Goal: Complete application form: Complete application form

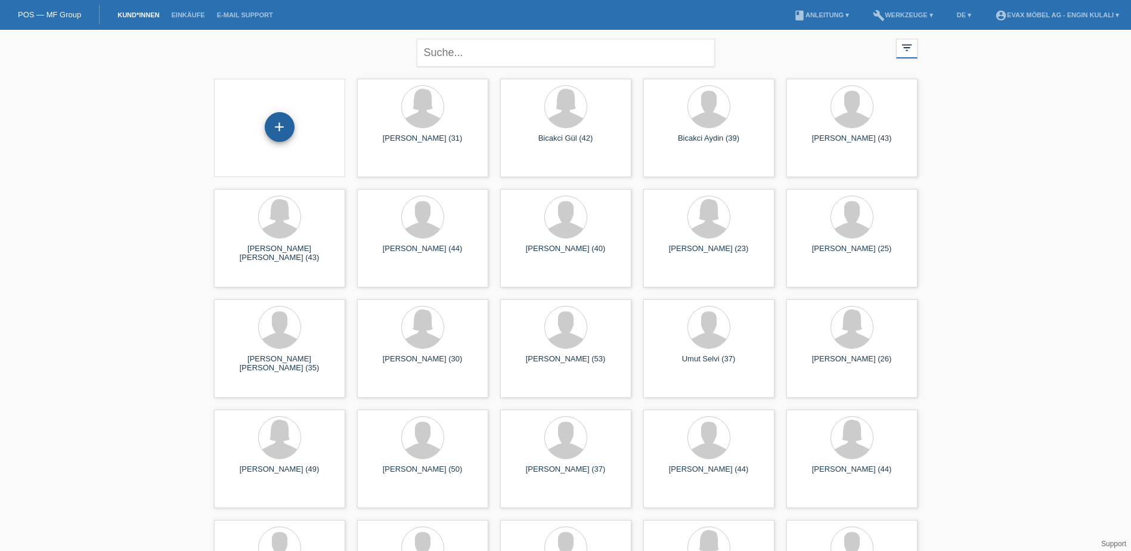
click at [278, 132] on div "+" at bounding box center [280, 127] width 30 height 30
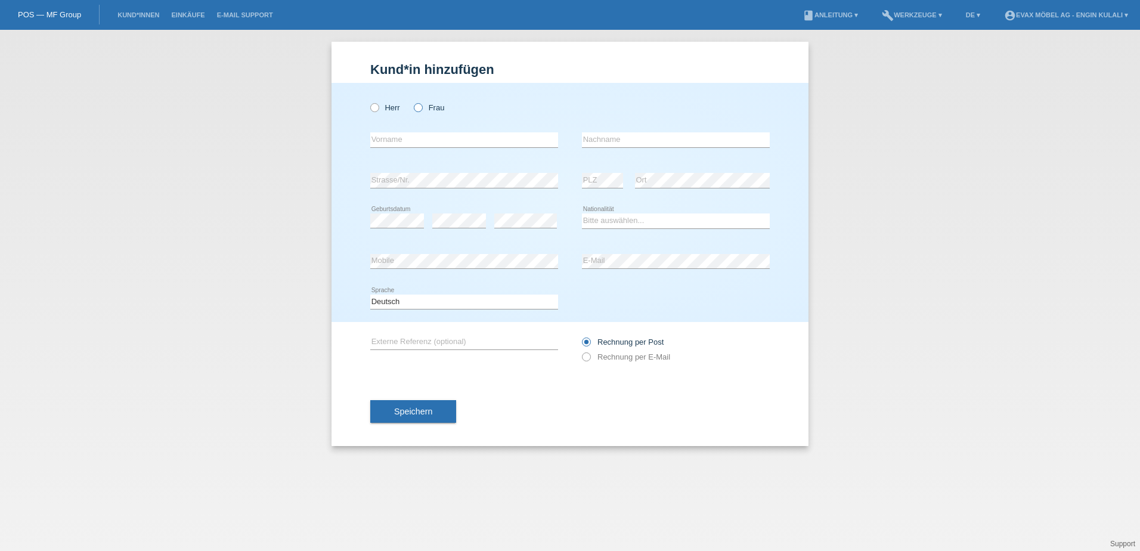
click at [428, 111] on label "Frau" at bounding box center [429, 107] width 30 height 9
click at [421, 111] on input "Frau" at bounding box center [418, 107] width 8 height 8
radio input "true"
click at [415, 136] on input "text" at bounding box center [464, 139] width 188 height 15
click at [438, 139] on input "text" at bounding box center [464, 139] width 188 height 15
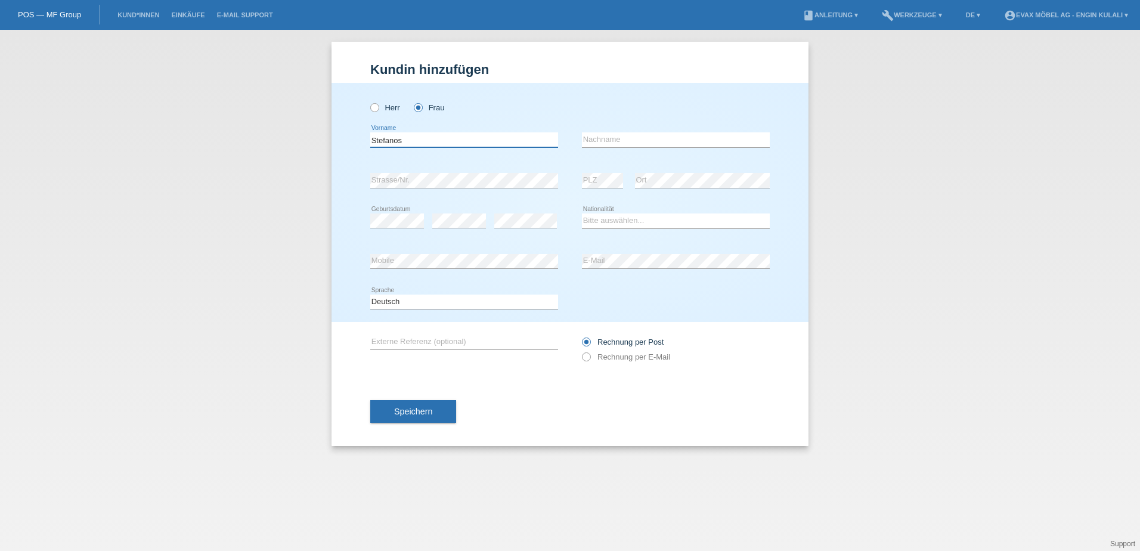
type input "Stefanos"
type input "Voulvoutzis"
click at [637, 224] on select "Bitte auswählen... Schweiz Deutschland Liechtenstein Österreich ------------ Af…" at bounding box center [676, 220] width 188 height 14
select select "GR"
click at [582, 213] on select "Bitte auswählen... Schweiz Deutschland Liechtenstein Österreich ------------ Af…" at bounding box center [676, 220] width 188 height 14
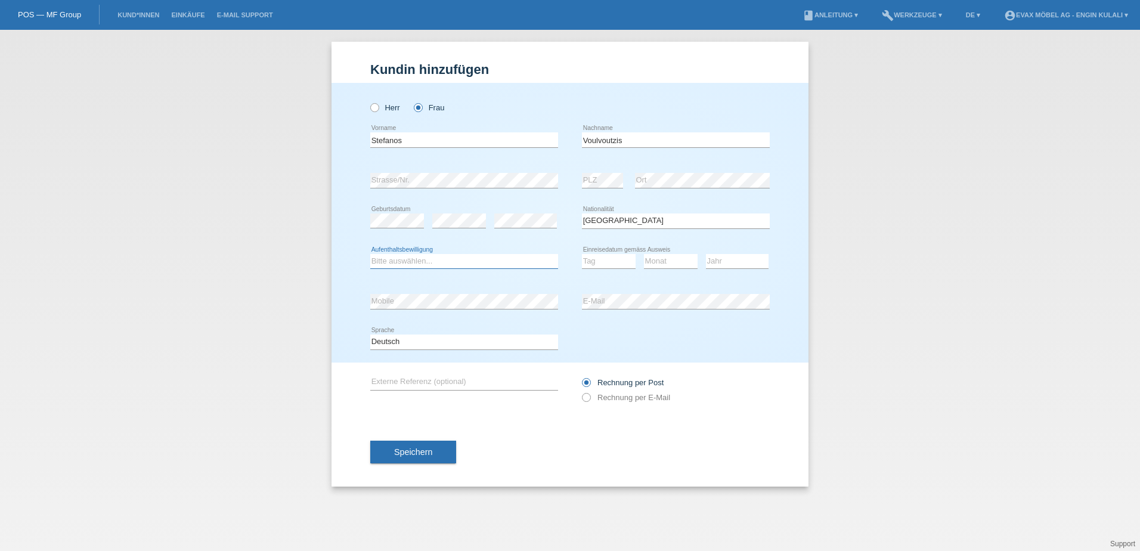
click at [426, 263] on select "Bitte auswählen... C B B - Flüchtlingsstatus Andere" at bounding box center [464, 261] width 188 height 14
select select "C"
click at [370, 254] on select "Bitte auswählen... C B B - Flüchtlingsstatus Andere" at bounding box center [464, 261] width 188 height 14
click at [601, 257] on select "Tag 01 02 03 04 05 06 07 08 09 10 11" at bounding box center [609, 261] width 54 height 14
select select "20"
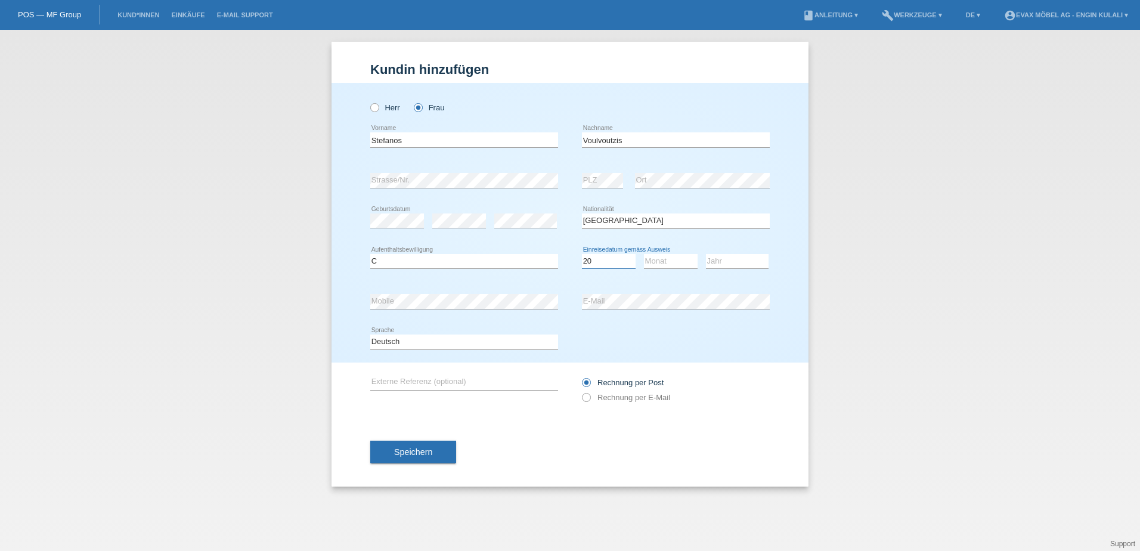
click at [582, 254] on select "Tag 01 02 03 04 05 06 07 08 09 10 11" at bounding box center [609, 261] width 54 height 14
click at [654, 257] on select "Monat 01 02 03 04 05 06 07 08 09 10 11" at bounding box center [671, 261] width 54 height 14
select select "01"
click at [644, 254] on select "Monat 01 02 03 04 05 06 07 08 09 10 11" at bounding box center [671, 261] width 54 height 14
click at [747, 261] on select "Jahr 2025 2024 2023 2022 2021 2020 2019 2018 2017 2016 2015 2014 2013 2012 2011…" at bounding box center [737, 261] width 63 height 14
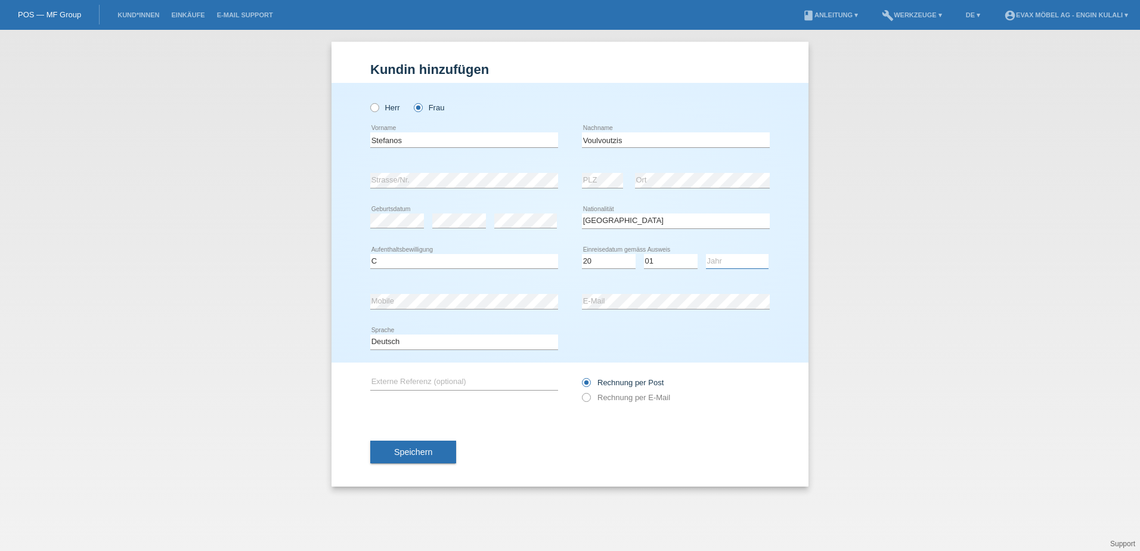
select select "2016"
click at [706, 254] on select "Jahr 2025 2024 2023 2022 2021 2020 2019 2018 2017 2016 2015 2014 2013 2012 2011…" at bounding box center [737, 261] width 63 height 14
click at [424, 383] on input "text" at bounding box center [464, 382] width 188 height 15
type input "Stefanos V"
click at [411, 448] on span "Speichern" at bounding box center [413, 452] width 38 height 10
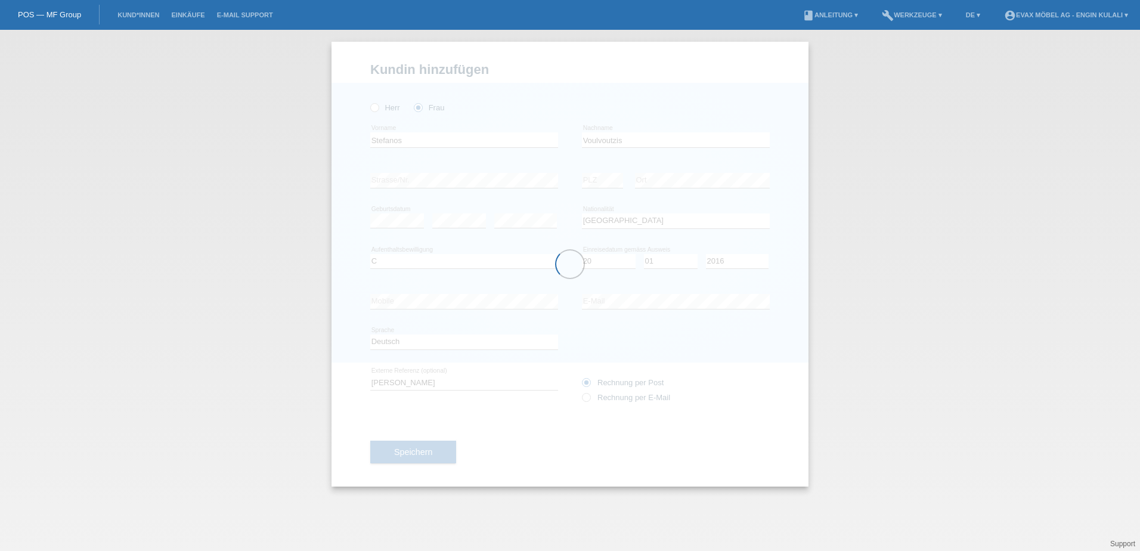
click at [377, 108] on div at bounding box center [569, 264] width 477 height 445
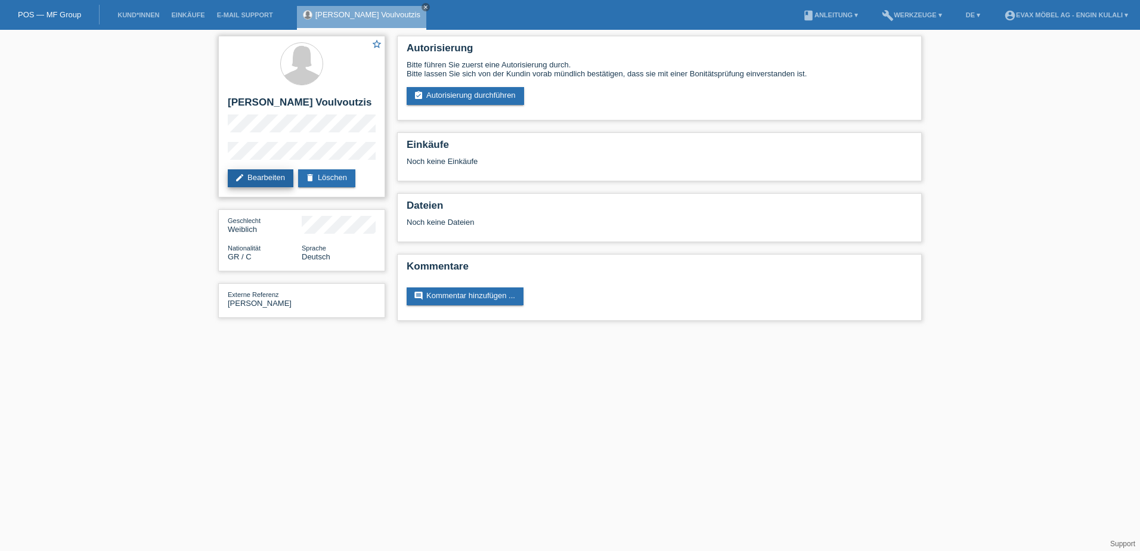
click at [271, 178] on link "edit Bearbeiten" at bounding box center [261, 178] width 66 height 18
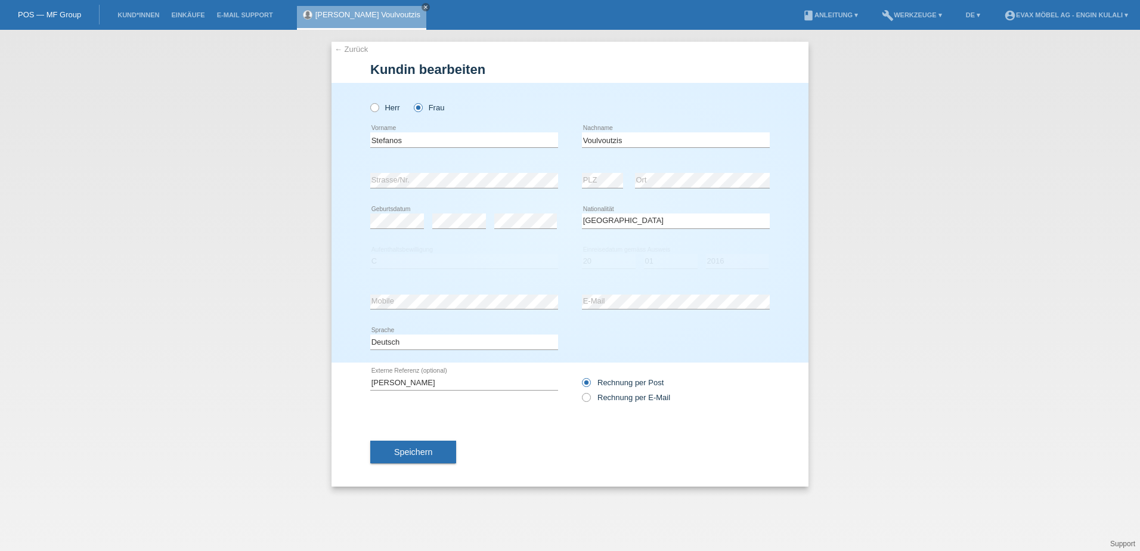
select select "GR"
select select "C"
select select "20"
select select "01"
select select "2016"
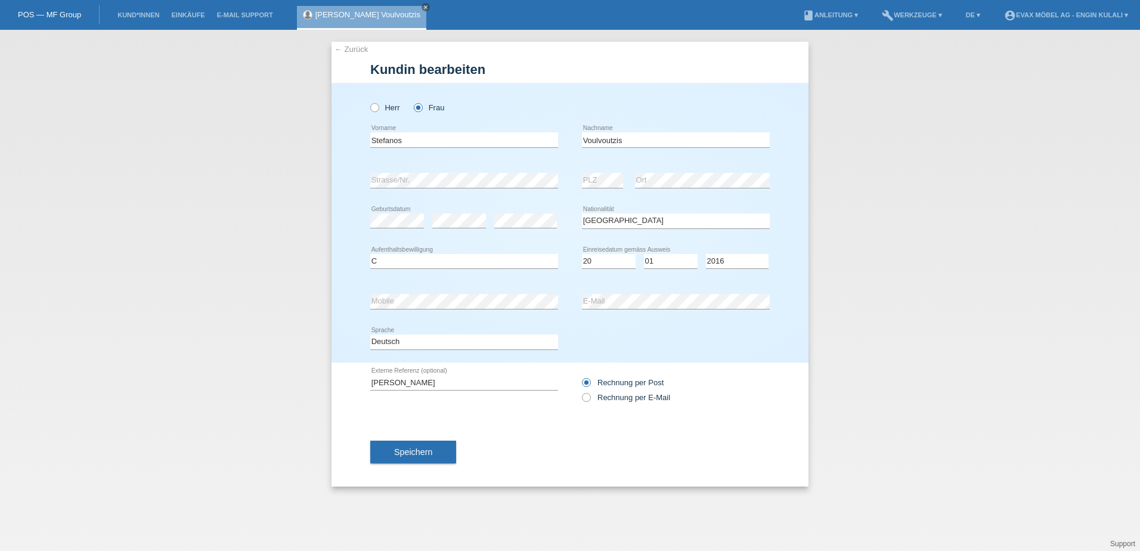
click at [368, 107] on div "Herr Frau Stefanos error Vorname" at bounding box center [569, 223] width 477 height 280
click at [368, 101] on icon at bounding box center [368, 101] width 0 height 0
click at [375, 107] on input "Herr" at bounding box center [374, 107] width 8 height 8
radio input "true"
click at [410, 444] on button "Speichern" at bounding box center [413, 451] width 86 height 23
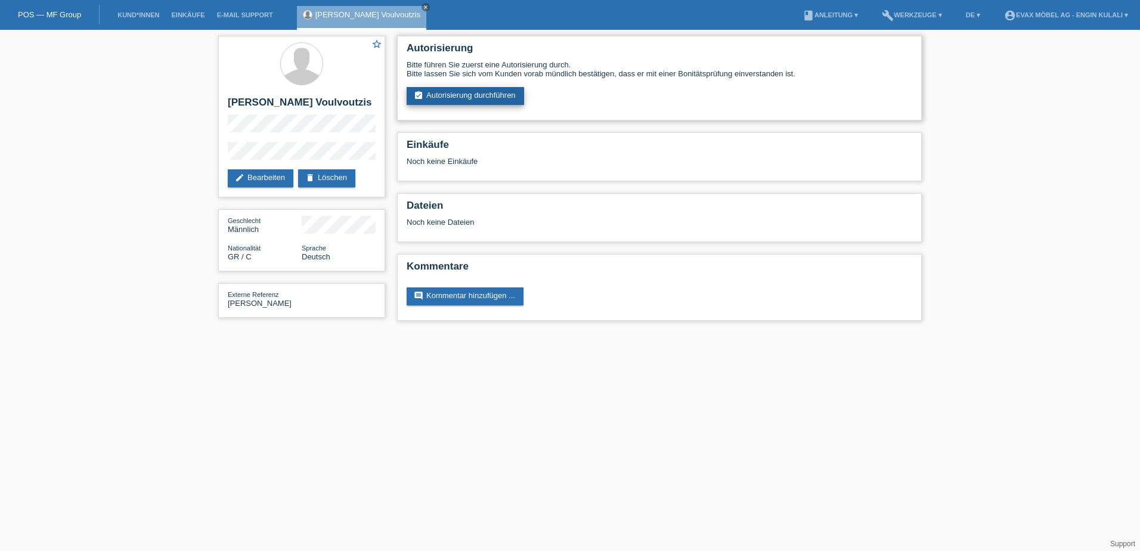
click at [457, 88] on link "assignment_turned_in Autorisierung durchführen" at bounding box center [465, 96] width 117 height 18
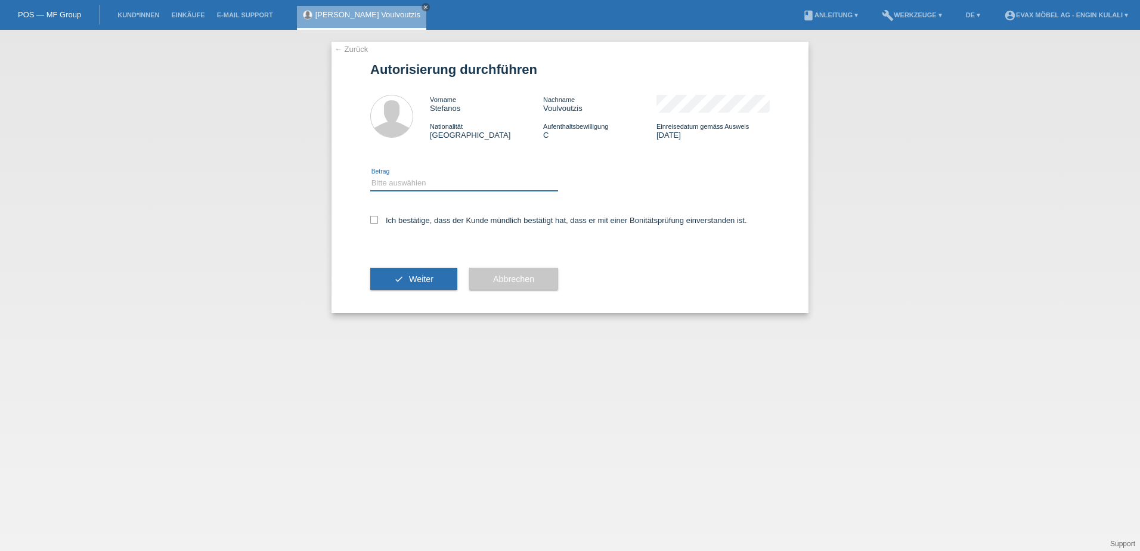
click at [417, 182] on select "Bitte auswählen CHF 1.00 - CHF 499.00 CHF 500.00 - CHF 1'999.00 CHF 2'000.00 - …" at bounding box center [464, 183] width 188 height 14
select select "3"
click at [370, 176] on select "Bitte auswählen CHF 1.00 - CHF 499.00 CHF 500.00 - CHF 1'999.00 CHF 2'000.00 - …" at bounding box center [464, 183] width 188 height 14
click at [371, 221] on icon at bounding box center [374, 220] width 8 height 8
click at [371, 221] on input "Ich bestätige, dass der Kunde mündlich bestätigt hat, dass er mit einer Bonität…" at bounding box center [374, 220] width 8 height 8
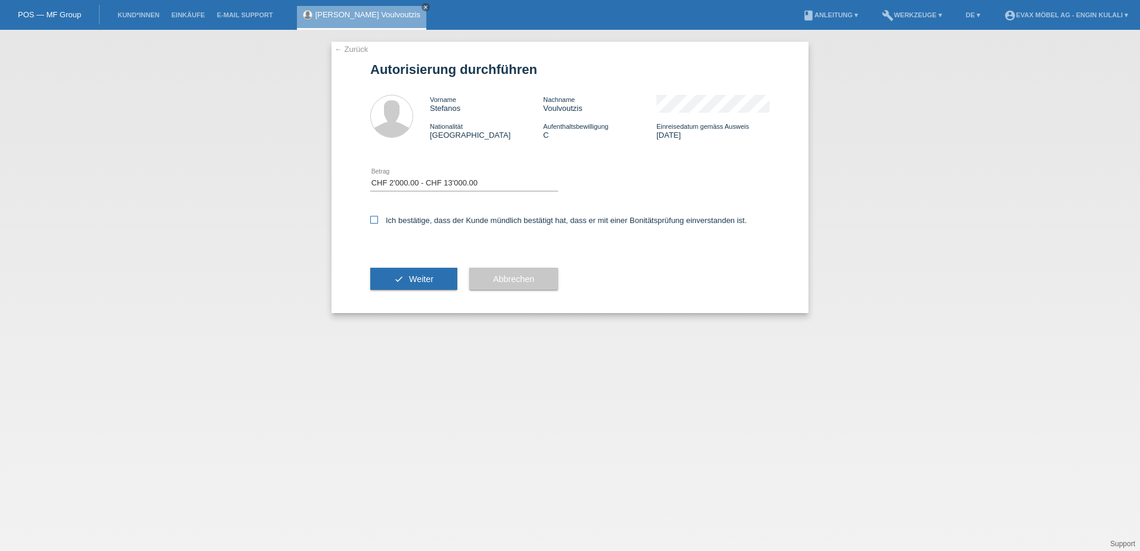
checkbox input "true"
click at [417, 279] on span "Weiter" at bounding box center [421, 279] width 24 height 10
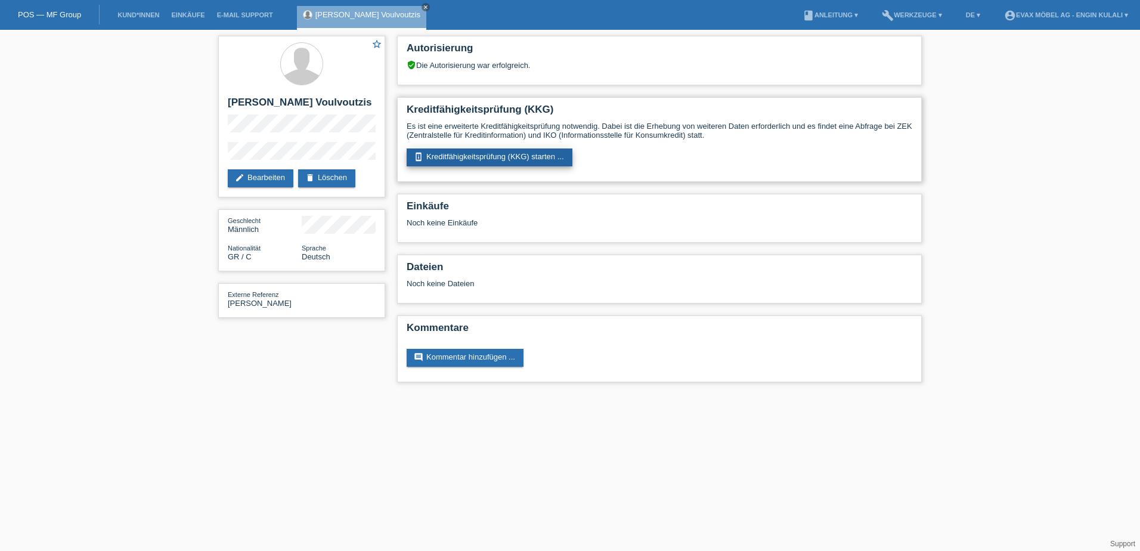
click at [500, 155] on link "perm_device_information Kreditfähigkeitsprüfung (KKG) starten ..." at bounding box center [490, 157] width 166 height 18
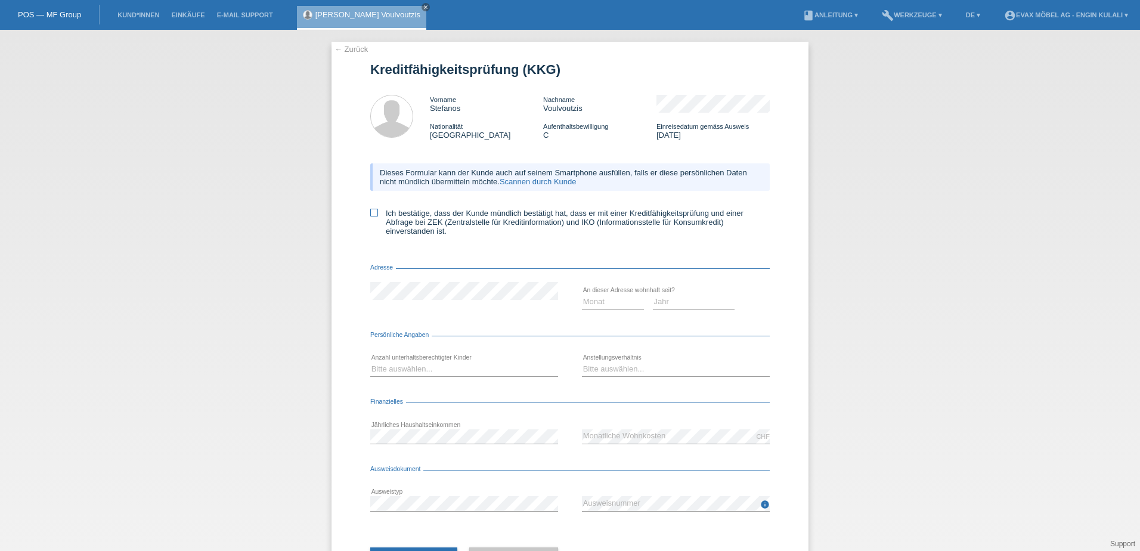
click at [373, 210] on icon at bounding box center [374, 213] width 8 height 8
click at [373, 210] on input "Ich bestätige, dass der Kunde mündlich bestätigt hat, dass er mit einer Kreditf…" at bounding box center [374, 213] width 8 height 8
checkbox input "true"
click at [600, 304] on select "Monat 01 02 03 04 05 06 07 08 09 10" at bounding box center [613, 301] width 62 height 14
select select "01"
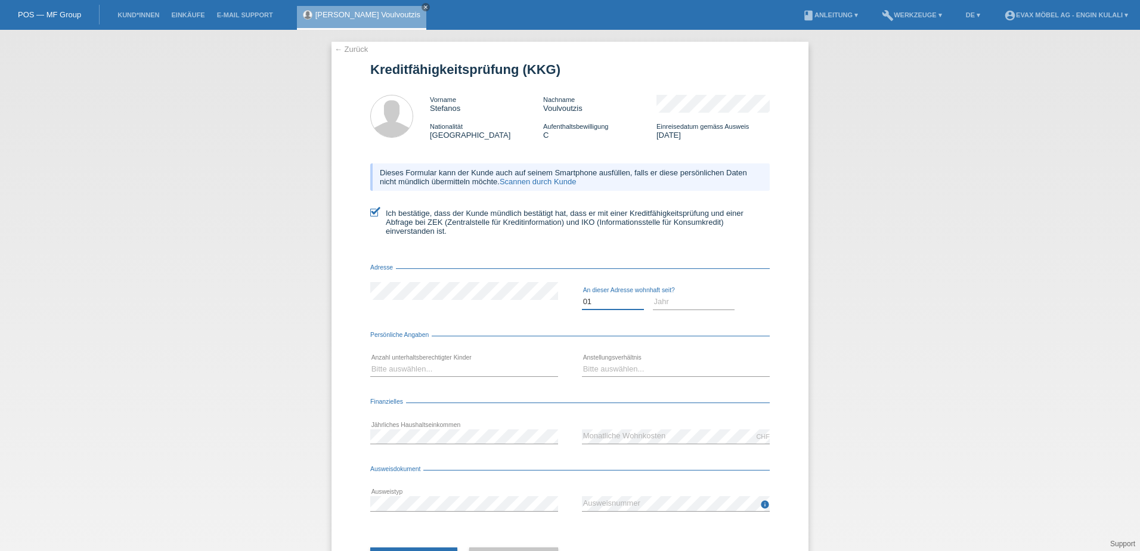
click at [582, 294] on select "Monat 01 02 03 04 05 06 07 08 09 10" at bounding box center [613, 301] width 62 height 14
click at [699, 296] on select "Jahr 2025 2024 2023 2022 2021 2020 2019 2018 2017 2016 2015 2014 2013 2012 2011…" at bounding box center [694, 301] width 82 height 14
select select "2018"
click at [653, 294] on select "Jahr 2025 2024 2023 2022 2021 2020 2019 2018 2017 2016 2015 2014 2013 2012 2011…" at bounding box center [694, 301] width 82 height 14
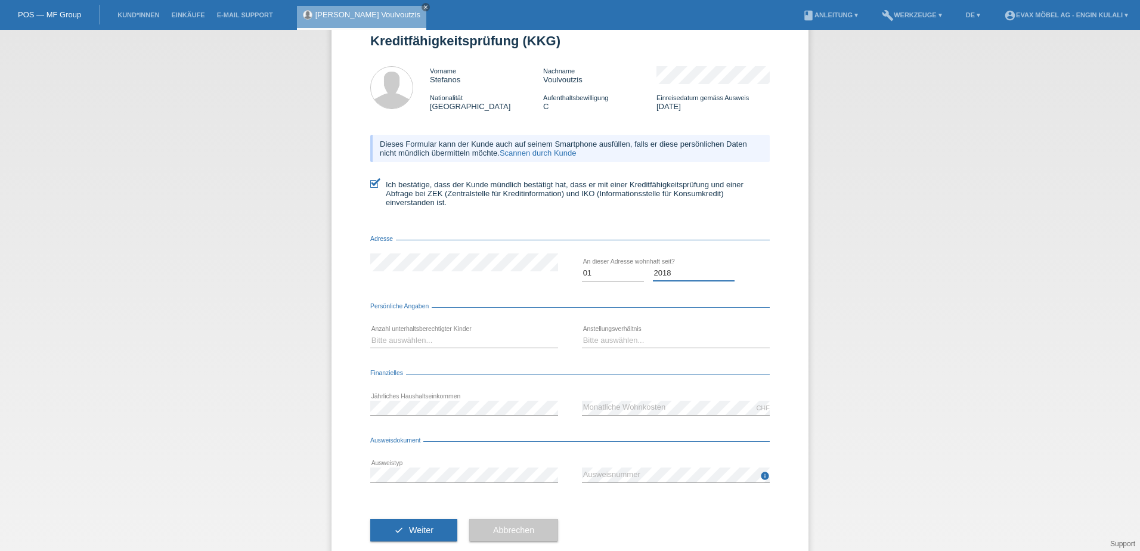
scroll to position [54, 0]
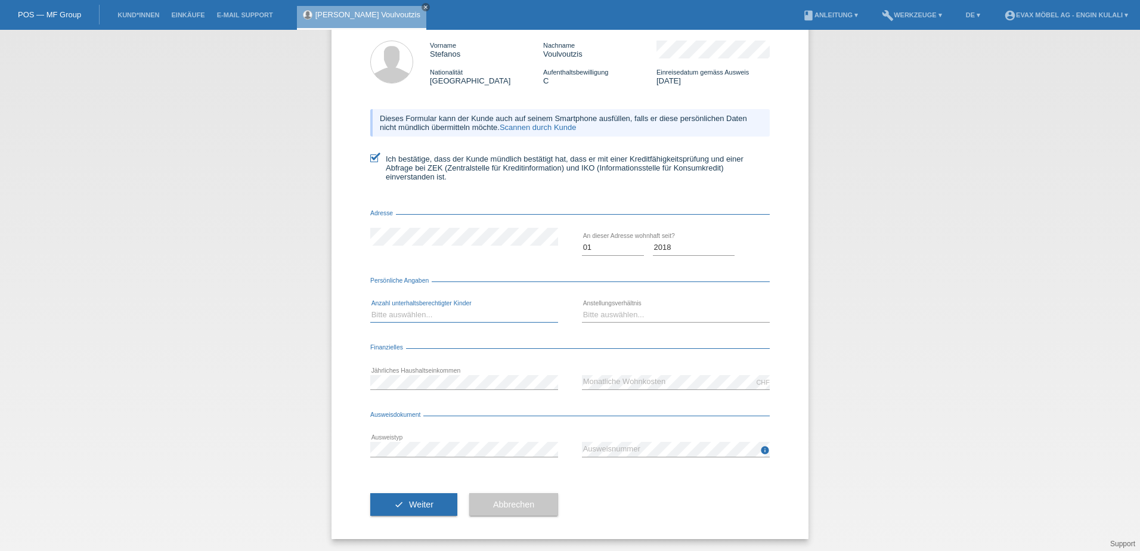
click at [439, 310] on select "Bitte auswählen... 0 1 2 3 4 5 6 7 8 9" at bounding box center [464, 315] width 188 height 14
select select "0"
click at [370, 308] on select "Bitte auswählen... 0 1 2 3 4 5 6 7 8 9" at bounding box center [464, 315] width 188 height 14
click at [608, 319] on select "Bitte auswählen... Unbefristet Befristet Lehrling/Student Pensioniert Nicht arb…" at bounding box center [676, 315] width 188 height 14
select select "UNLIMITED"
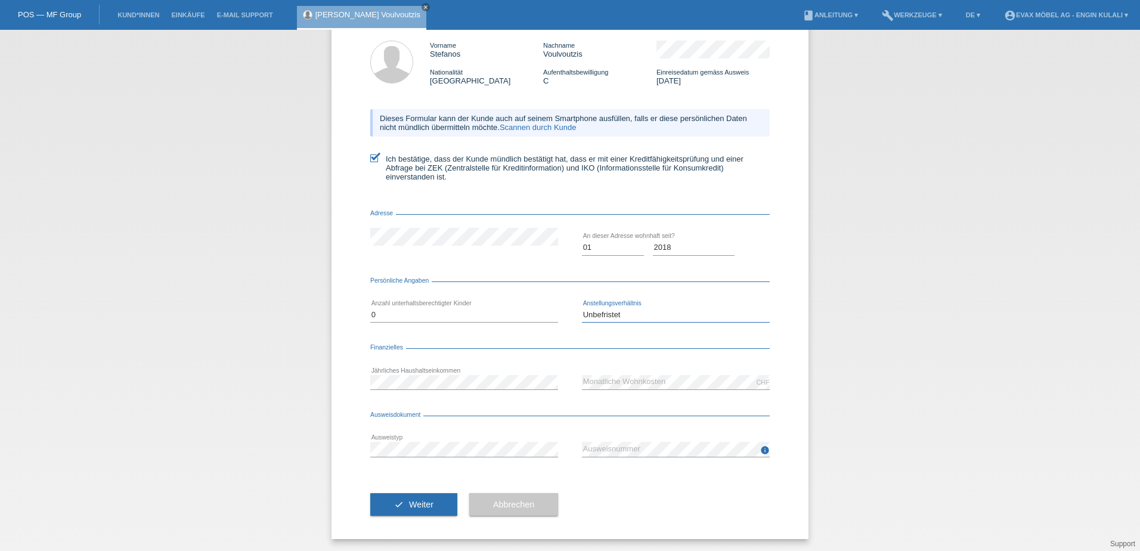
click at [582, 308] on select "Bitte auswählen... Unbefristet Befristet Lehrling/Student Pensioniert Nicht arb…" at bounding box center [676, 315] width 188 height 14
click at [262, 415] on div "← Zurück Kreditfähigkeitsprüfung (KKG) Vorname [PERSON_NAME] Nachname Voulvoutz…" at bounding box center [570, 290] width 1140 height 521
click at [420, 502] on span "Weiter" at bounding box center [421, 505] width 24 height 10
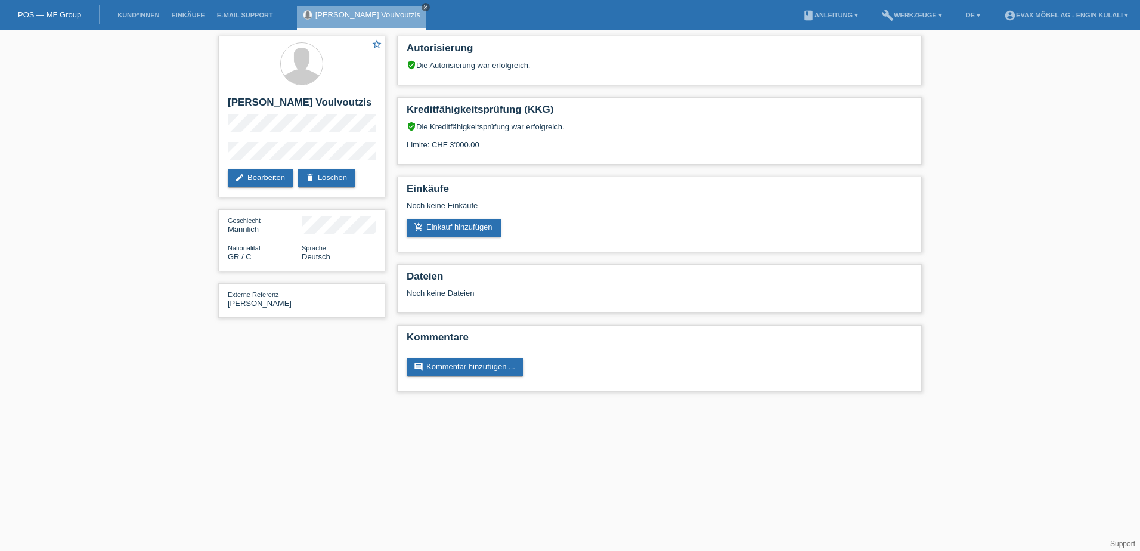
click at [423, 8] on icon "close" at bounding box center [426, 7] width 6 height 6
click at [10, 8] on div "POS — MF Group" at bounding box center [50, 15] width 100 height 20
click at [39, 15] on link "POS — MF Group" at bounding box center [49, 14] width 63 height 9
